Goal: Communication & Community: Participate in discussion

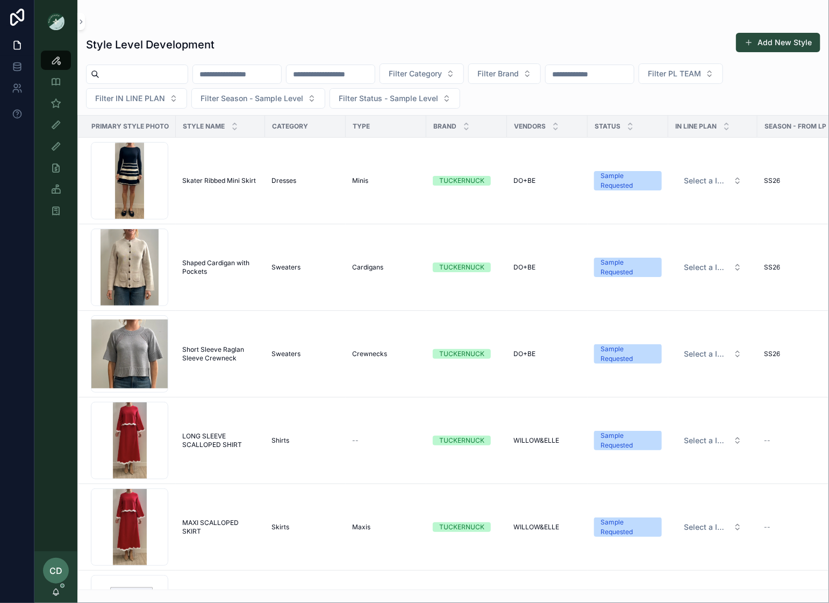
click at [281, 79] on input "scrollable content" at bounding box center [237, 74] width 88 height 15
click at [161, 74] on input "scrollable content" at bounding box center [144, 74] width 88 height 15
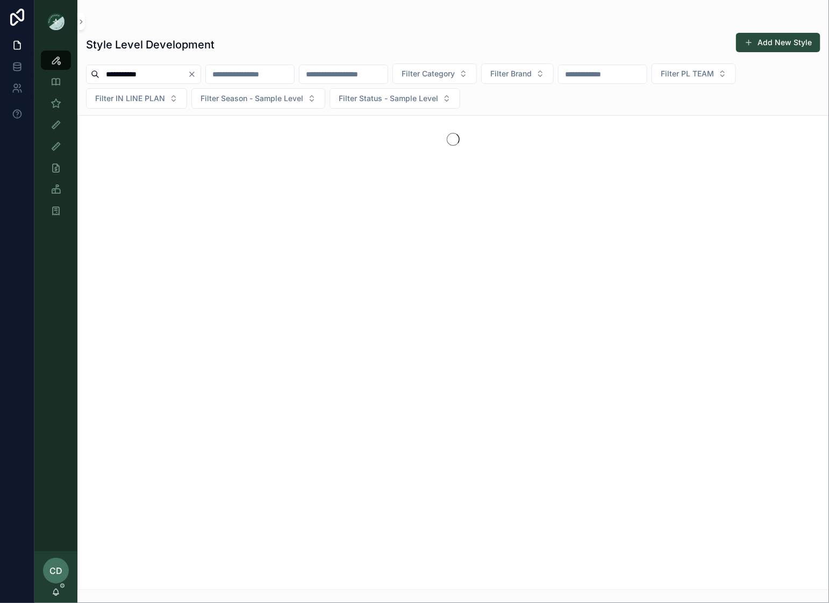
type input "**********"
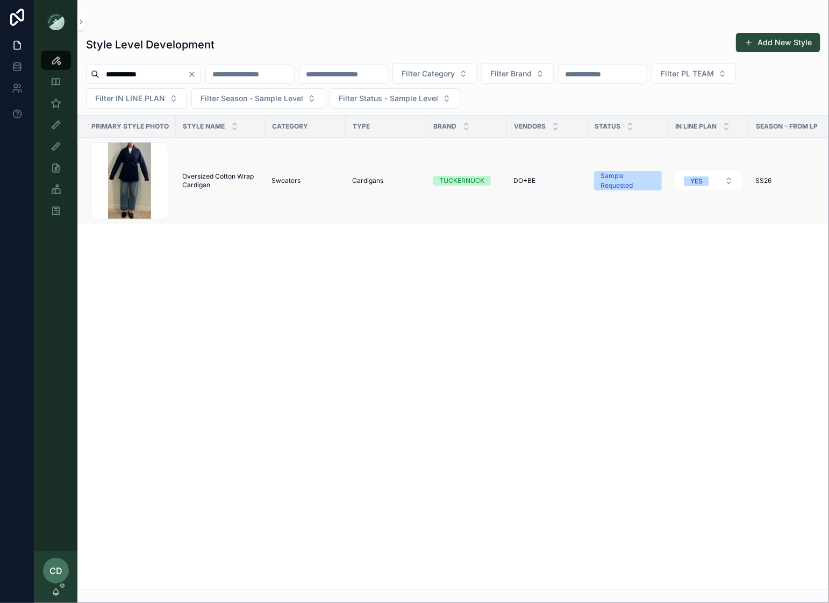
click at [215, 180] on span "Oversized Cotton Wrap Cardigan" at bounding box center [220, 180] width 76 height 17
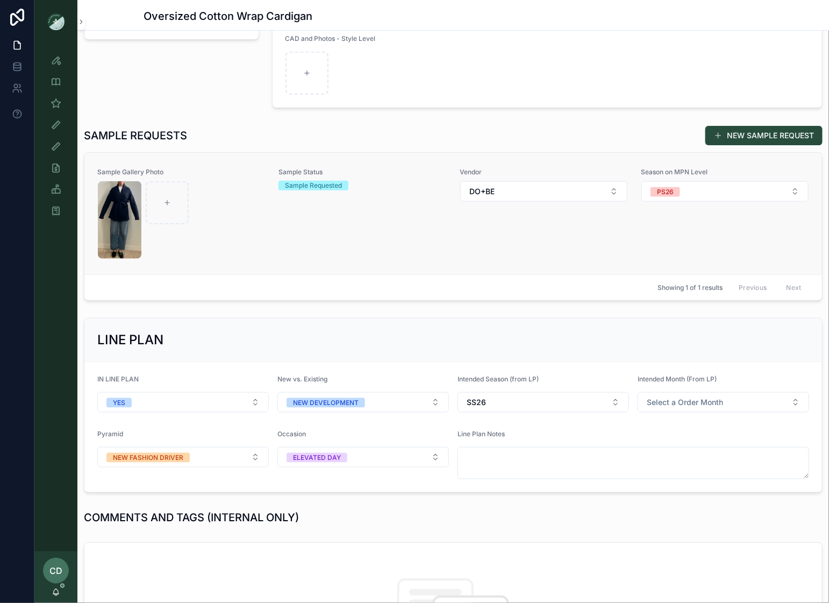
scroll to position [79, 0]
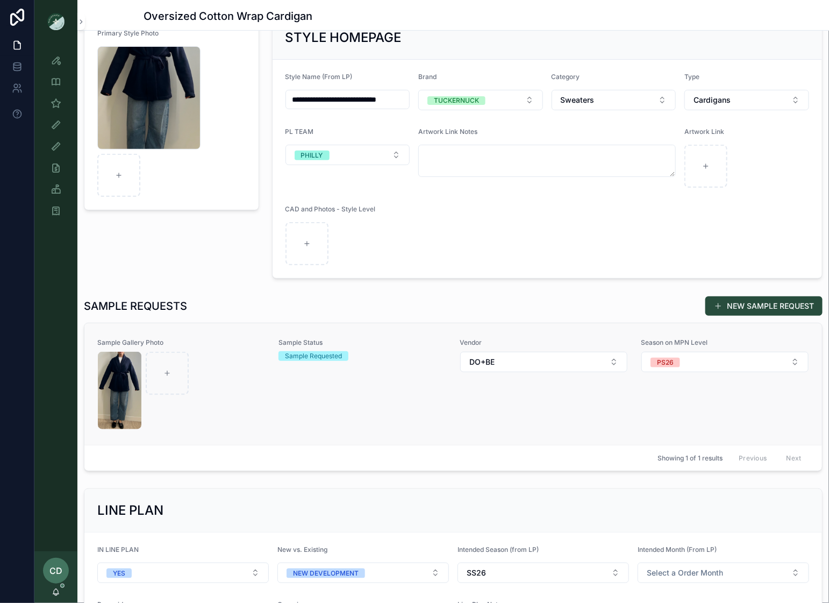
click at [291, 380] on div "Sample Status Sample Requested" at bounding box center [363, 383] width 168 height 91
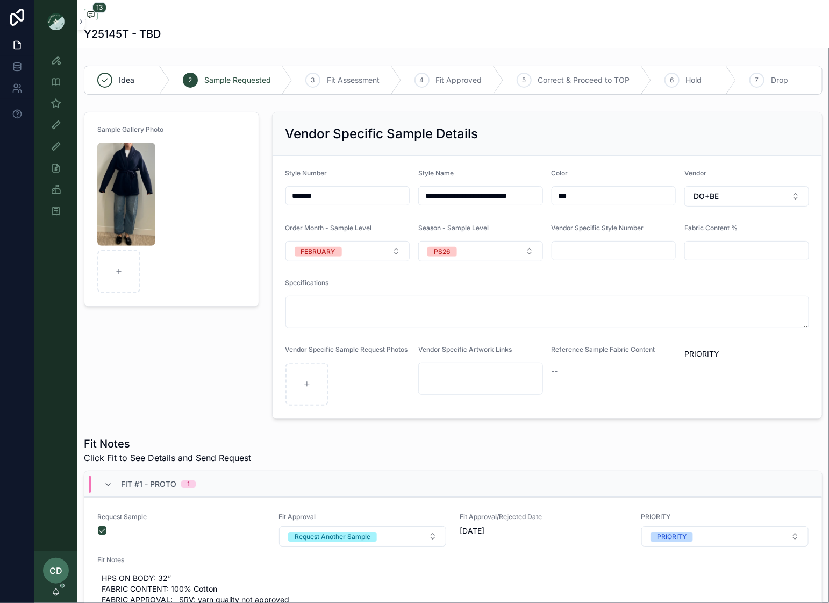
scroll to position [114, 0]
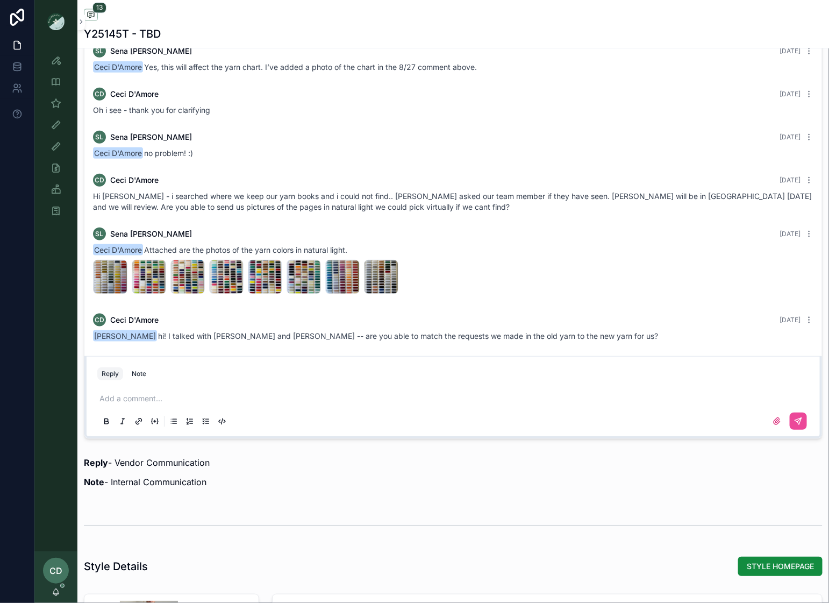
click at [231, 387] on div "Add a comment..." at bounding box center [453, 409] width 712 height 45
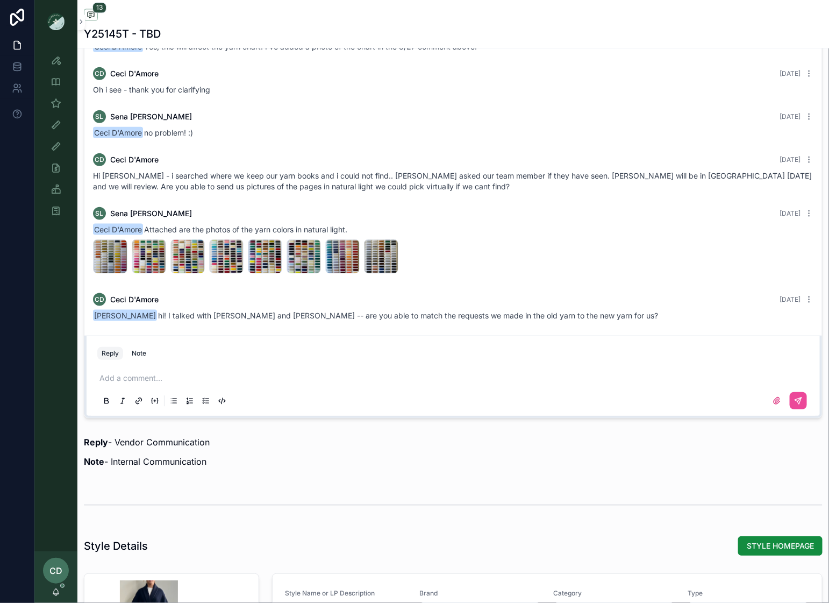
click at [219, 377] on p "scrollable content" at bounding box center [456, 378] width 712 height 11
click at [800, 400] on icon "scrollable content" at bounding box center [798, 400] width 6 height 6
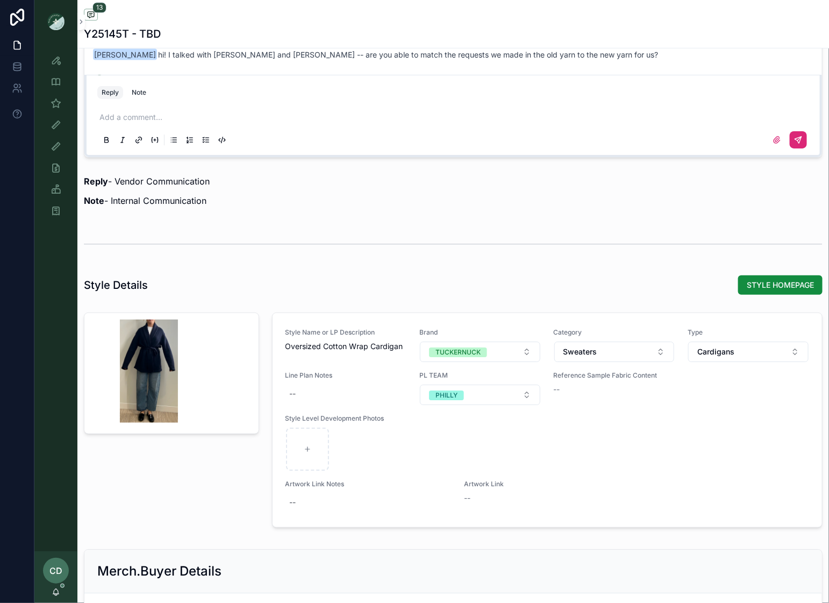
scroll to position [1142, 0]
